Goal: Task Accomplishment & Management: Complete application form

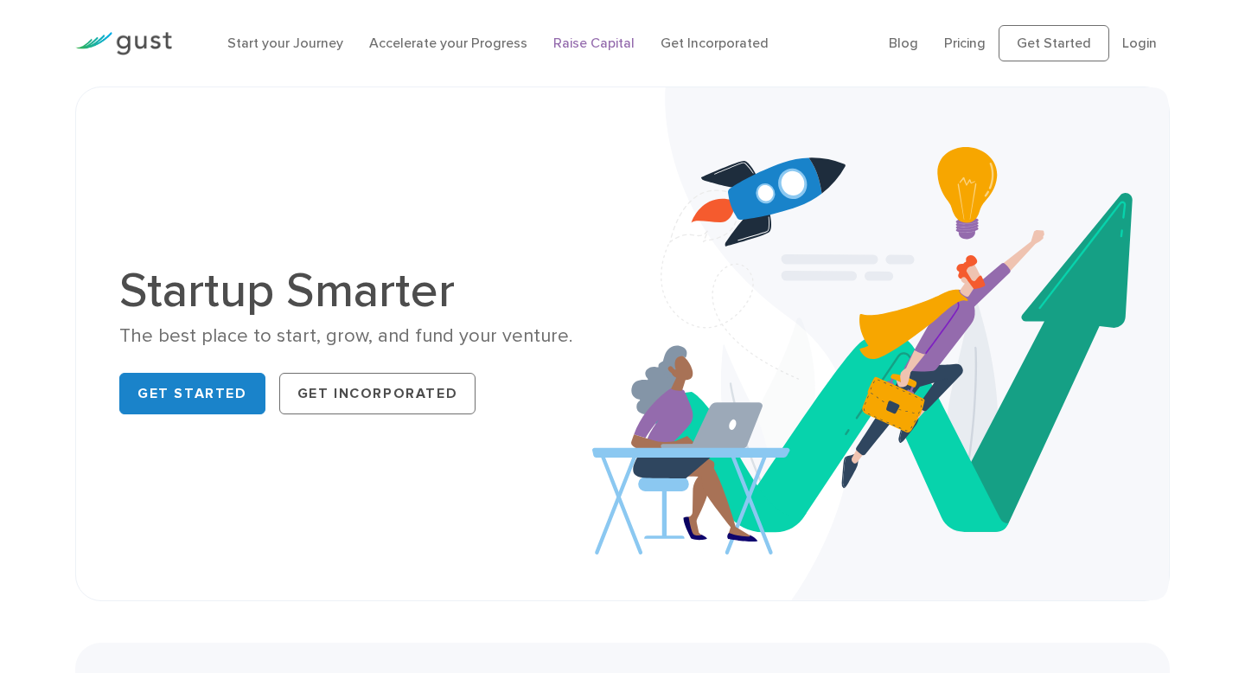
click at [597, 39] on link "Raise Capital" at bounding box center [593, 43] width 81 height 16
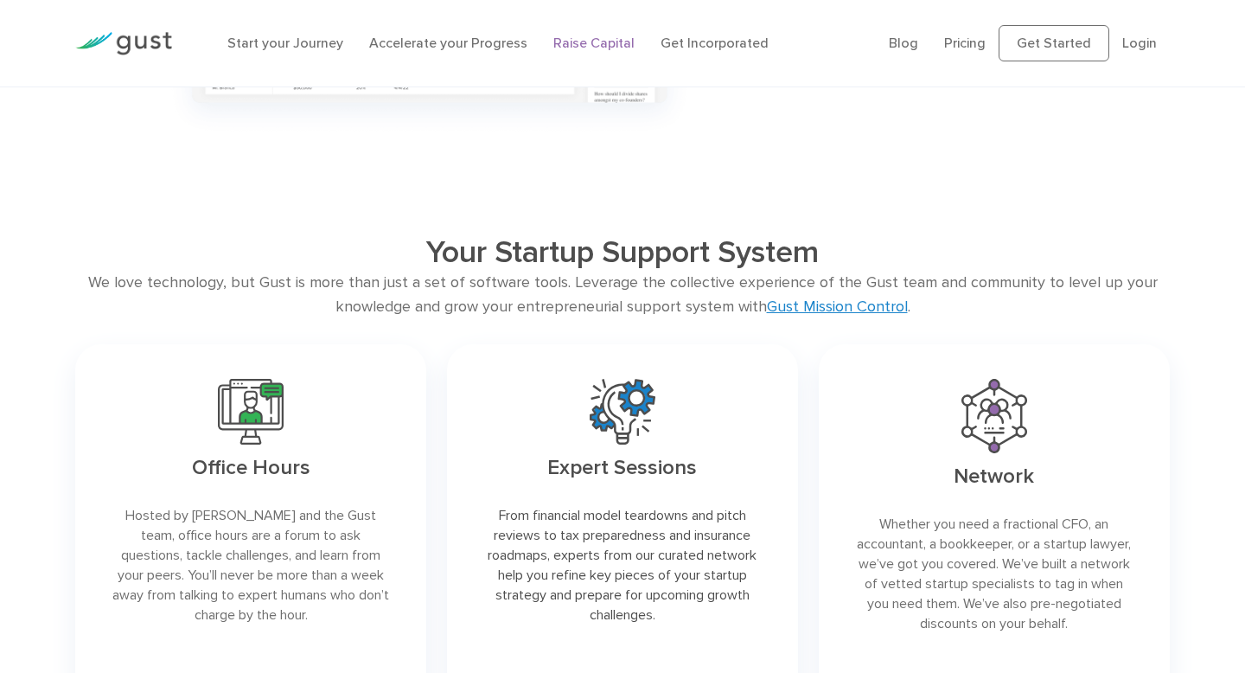
scroll to position [2313, 0]
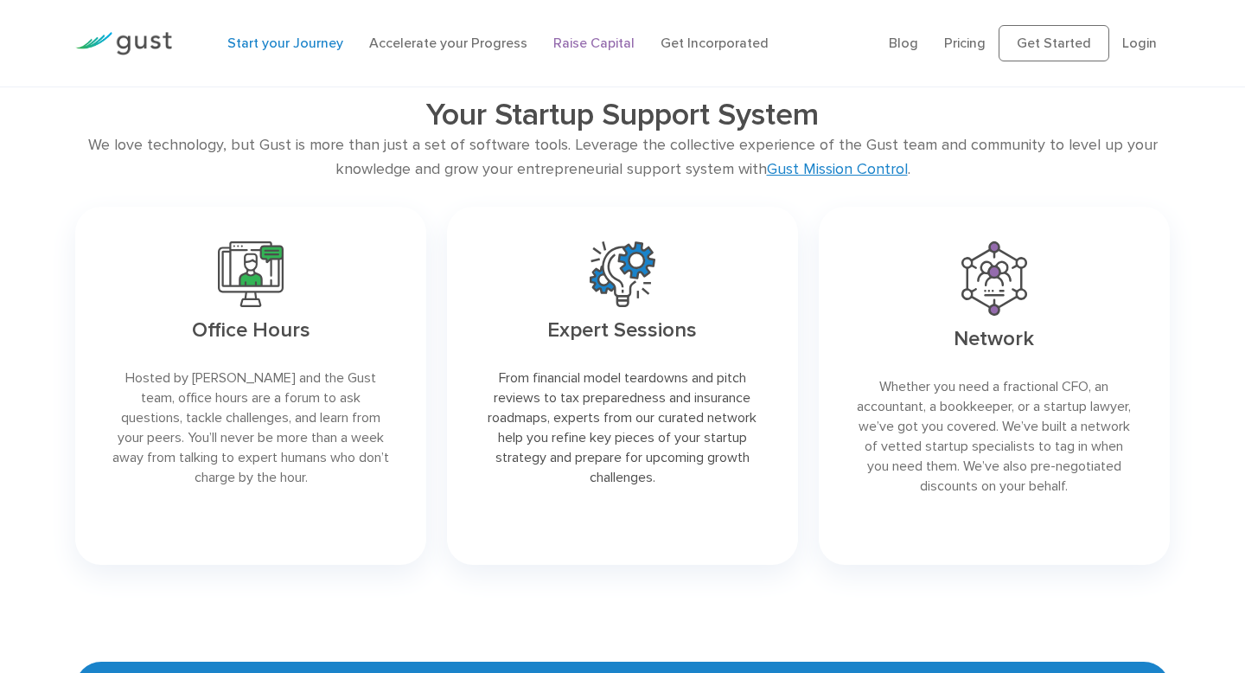
click at [290, 39] on link "Start your Journey" at bounding box center [285, 43] width 116 height 16
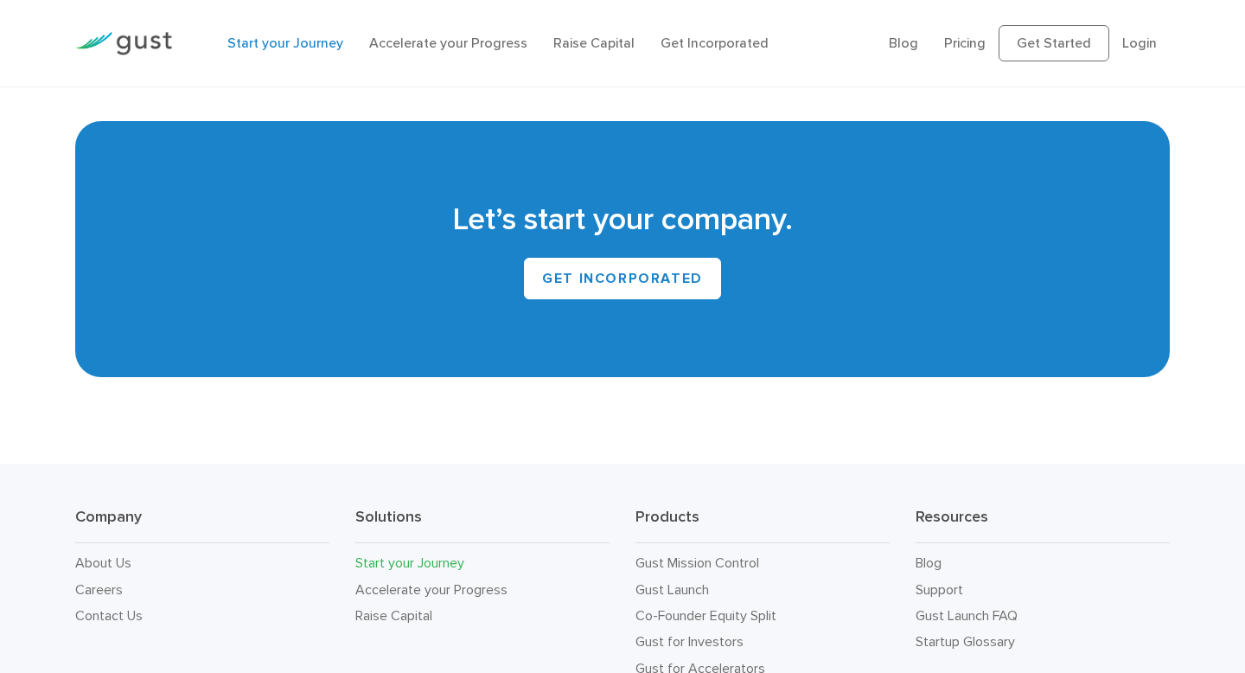
scroll to position [3253, 0]
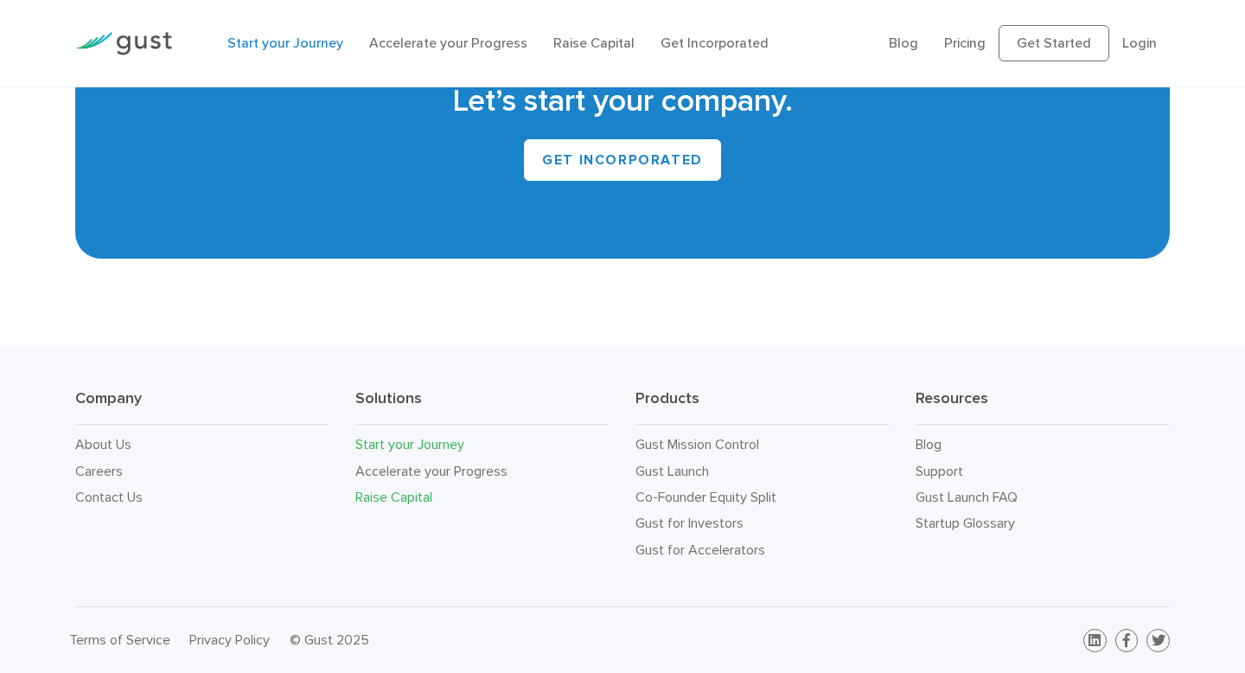
click at [377, 497] on link "Raise Capital" at bounding box center [393, 496] width 77 height 16
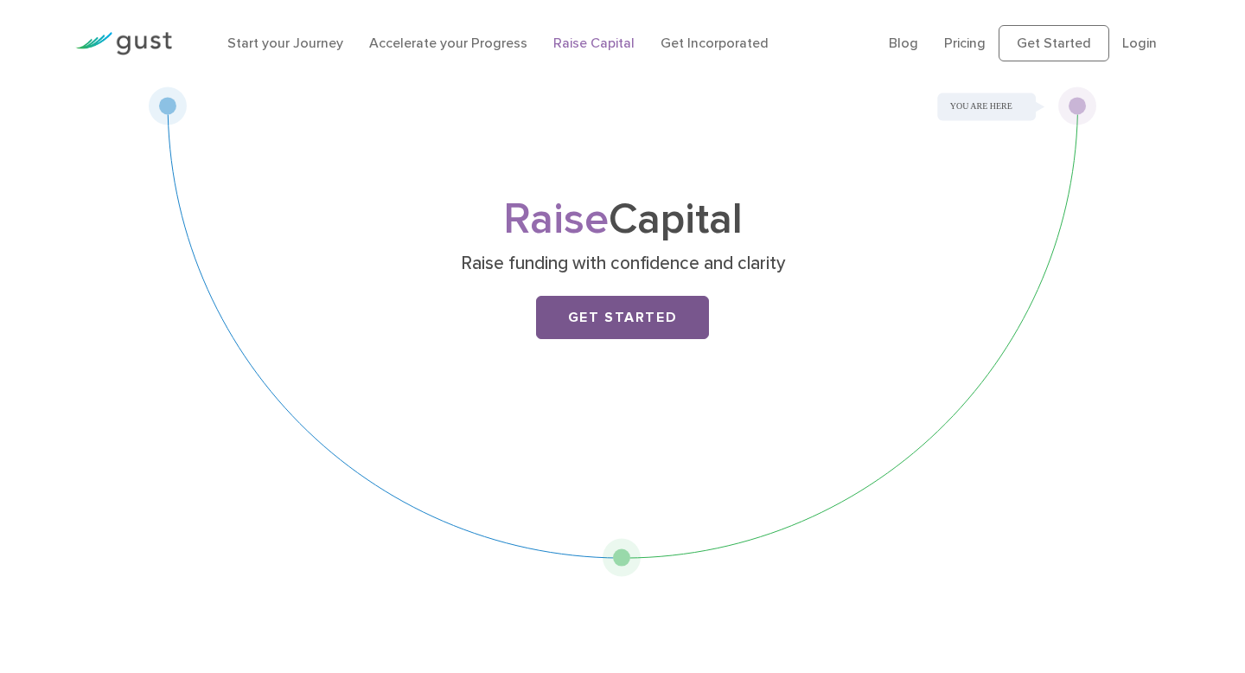
click at [632, 317] on link "Get Started" at bounding box center [622, 317] width 173 height 43
